Goal: Transaction & Acquisition: Purchase product/service

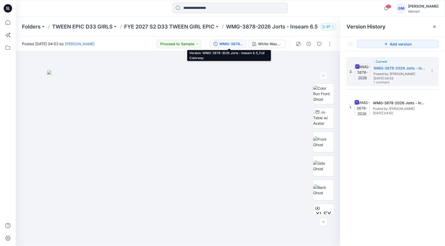
click at [209, 8] on input at bounding box center [229, 8] width 115 height 10
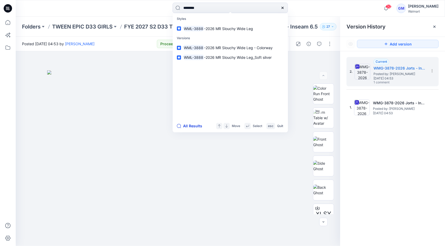
type input "********"
click at [195, 124] on button "All Results" at bounding box center [191, 126] width 29 height 6
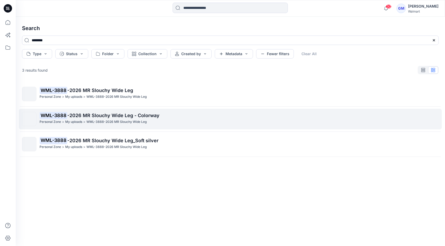
click at [94, 122] on p "WML-3888-2026 MR Slouchy Wide Leg" at bounding box center [116, 121] width 60 height 5
